Goal: Navigation & Orientation: Find specific page/section

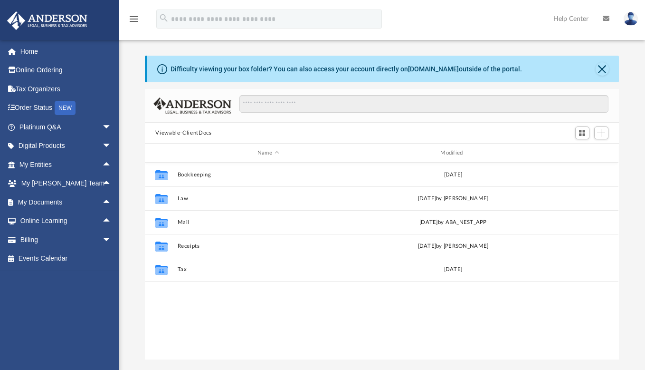
scroll to position [209, 467]
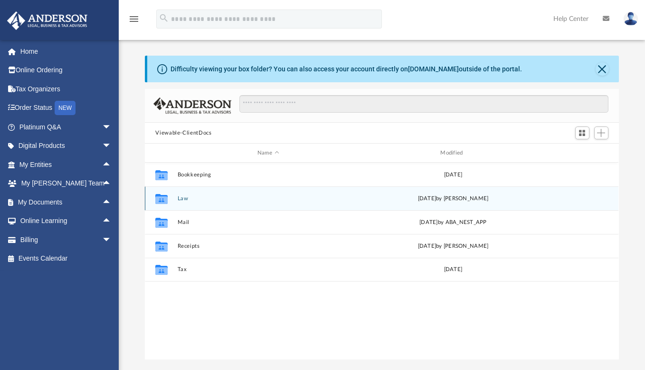
click at [204, 200] on button "Law" at bounding box center [268, 198] width 181 height 6
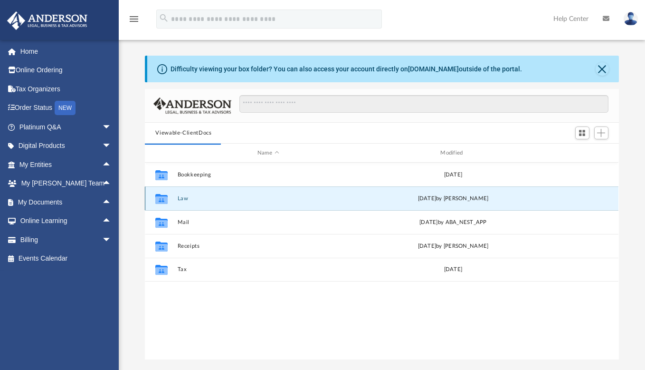
click at [182, 197] on button "Law" at bounding box center [268, 198] width 181 height 6
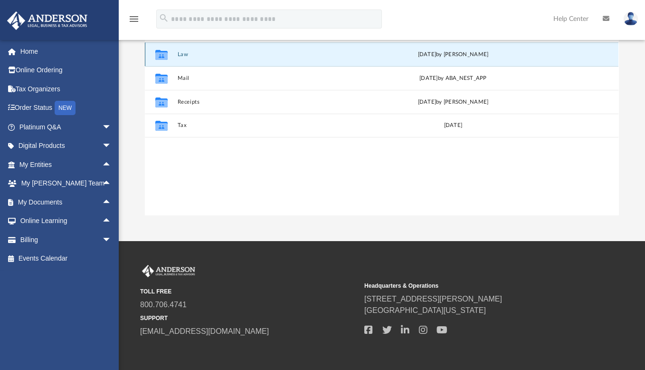
scroll to position [0, 0]
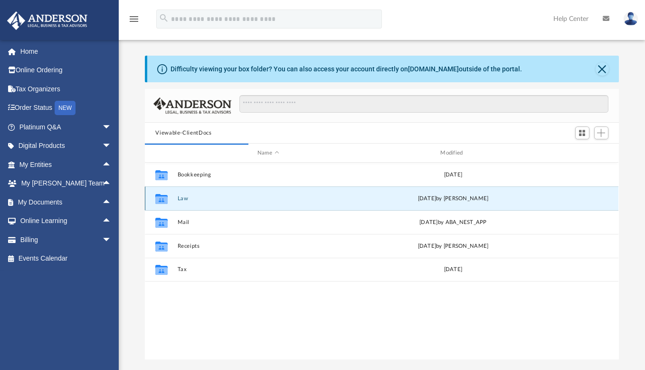
click at [165, 198] on icon "grid" at bounding box center [161, 200] width 12 height 8
click at [34, 50] on link "Home" at bounding box center [66, 51] width 119 height 19
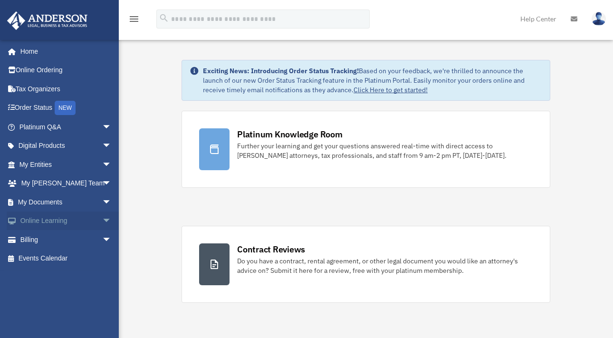
click at [102, 217] on span "arrow_drop_down" at bounding box center [111, 220] width 19 height 19
click at [102, 218] on span "arrow_drop_up" at bounding box center [111, 220] width 19 height 19
click at [102, 199] on span "arrow_drop_down" at bounding box center [111, 201] width 19 height 19
click at [48, 217] on link "Box" at bounding box center [69, 220] width 113 height 19
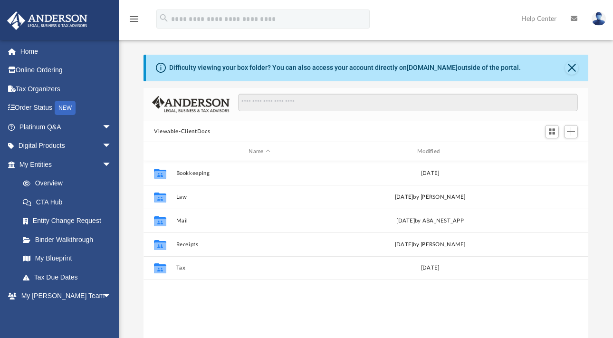
scroll to position [209, 438]
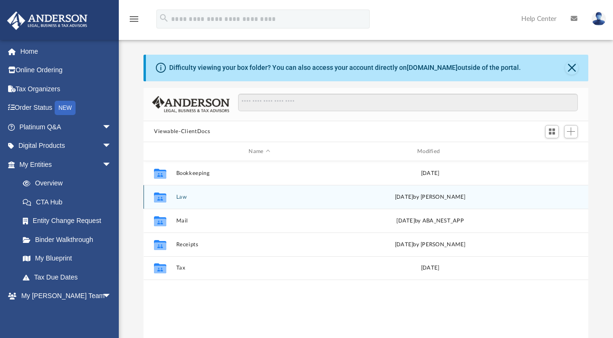
click at [185, 194] on button "Law" at bounding box center [259, 197] width 167 height 6
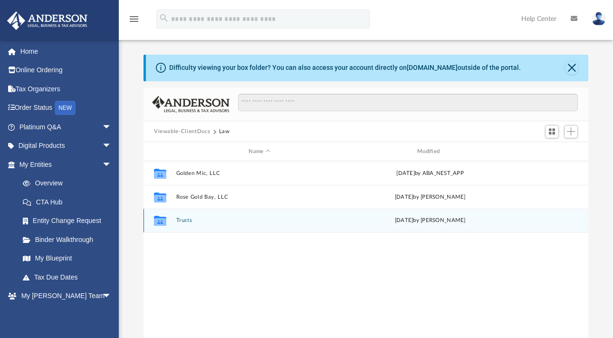
click at [182, 219] on button "Trusts" at bounding box center [259, 221] width 167 height 6
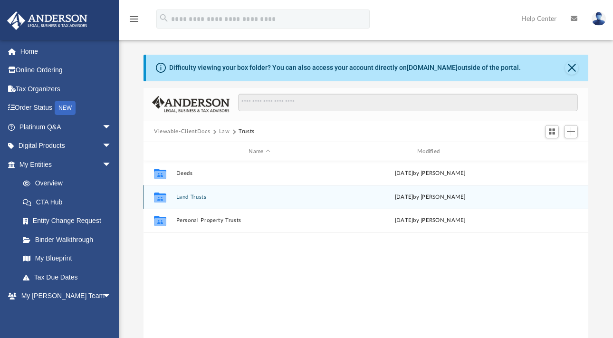
click at [184, 196] on button "Land Trusts" at bounding box center [259, 197] width 167 height 6
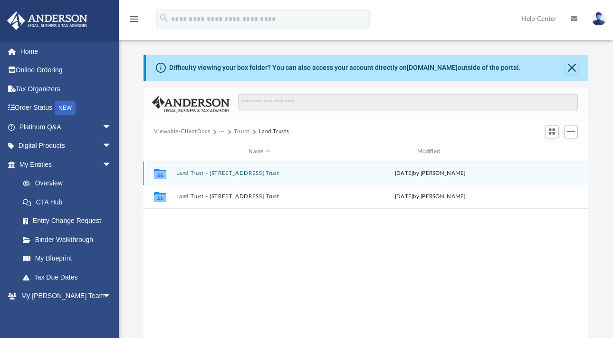
click at [196, 174] on button "Land Trust - [STREET_ADDRESS] Trust" at bounding box center [259, 173] width 167 height 6
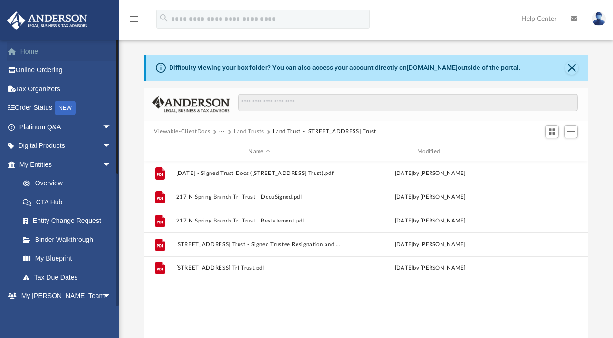
click at [30, 54] on link "Home" at bounding box center [66, 51] width 119 height 19
